Goal: Task Accomplishment & Management: Manage account settings

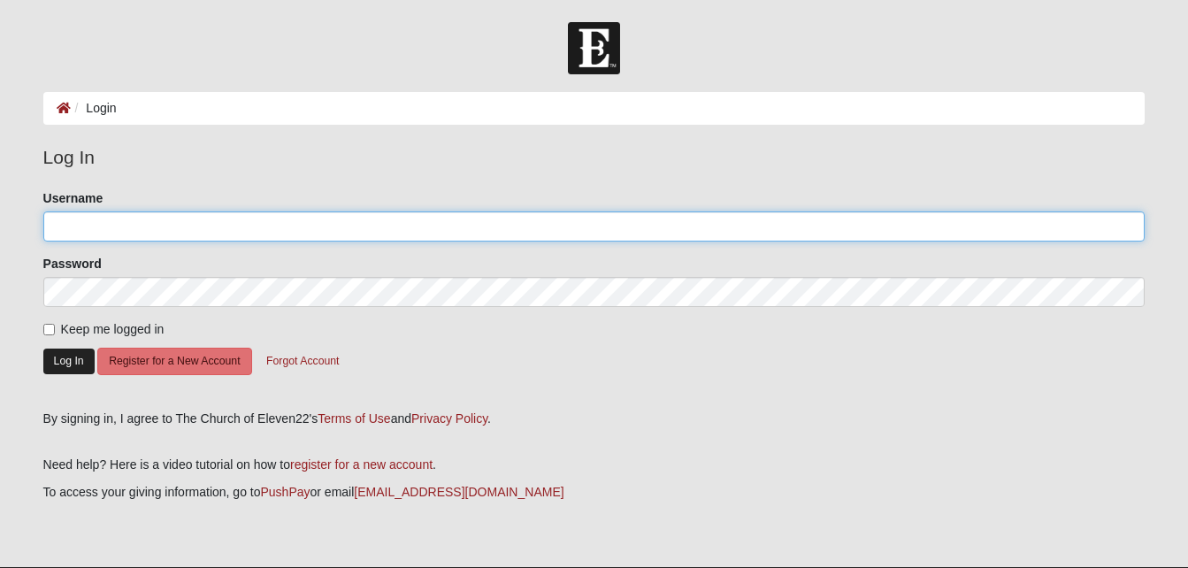
type input "hal"
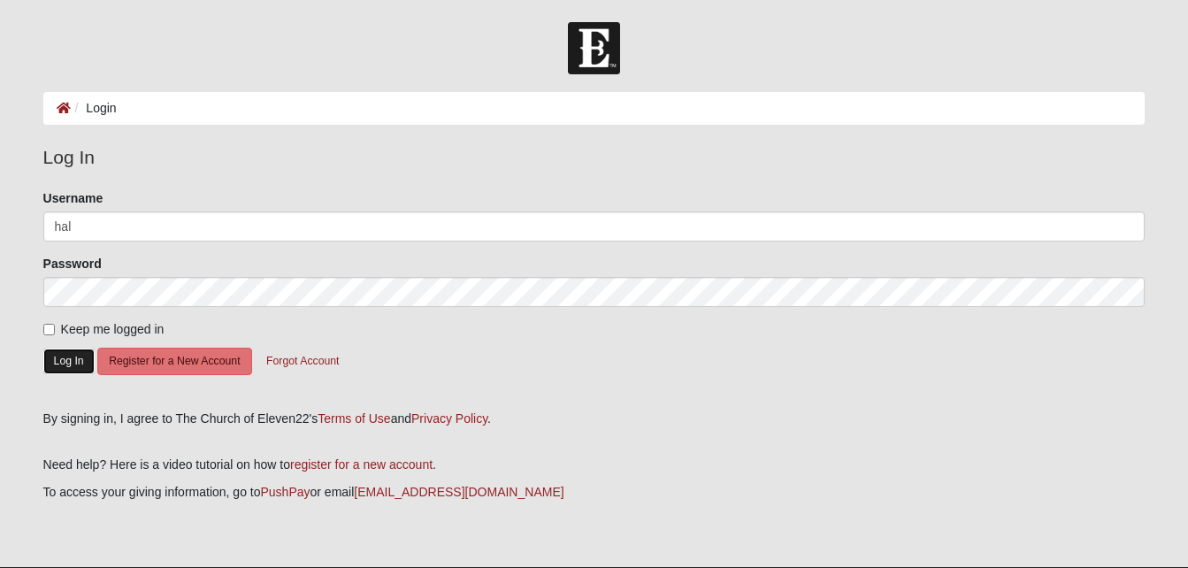
click at [73, 356] on button "Log In" at bounding box center [68, 361] width 51 height 26
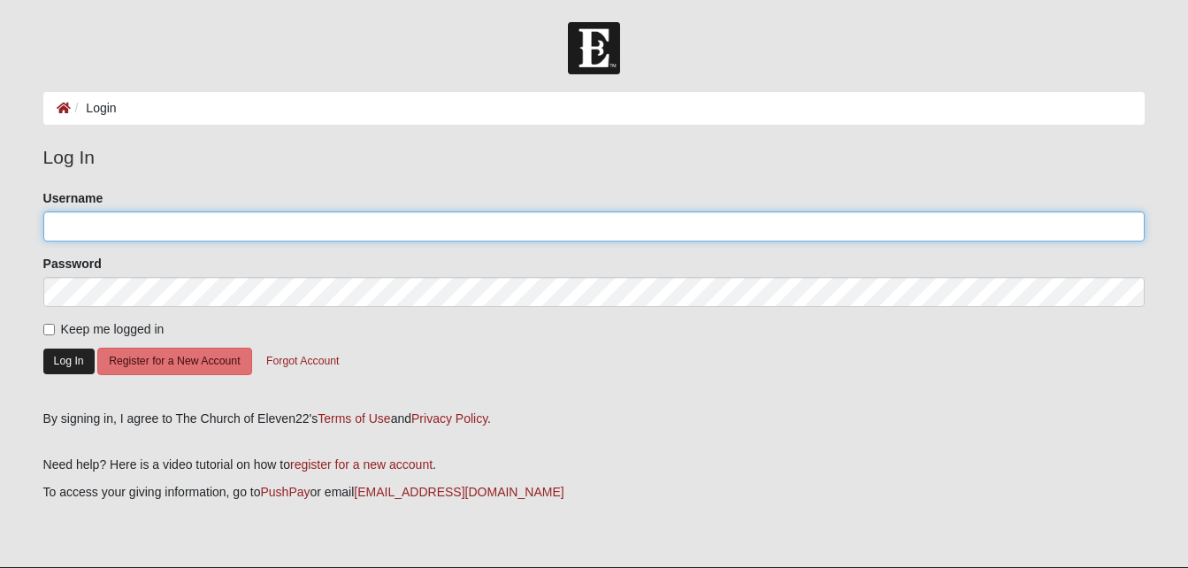
type input "hal"
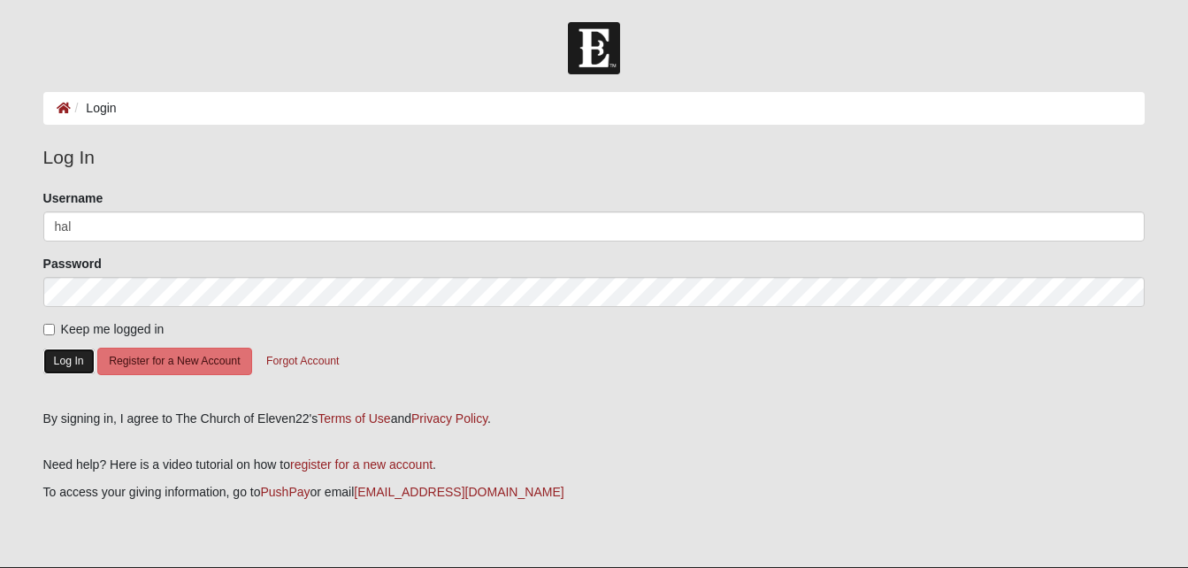
click at [75, 359] on button "Log In" at bounding box center [68, 361] width 51 height 26
